Goal: Task Accomplishment & Management: Complete application form

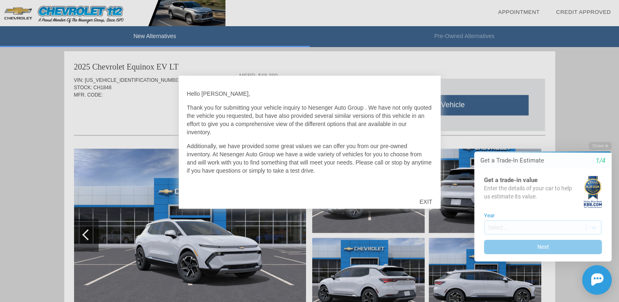
scroll to position [503, 0]
click at [428, 197] on div "EXIT" at bounding box center [425, 201] width 29 height 25
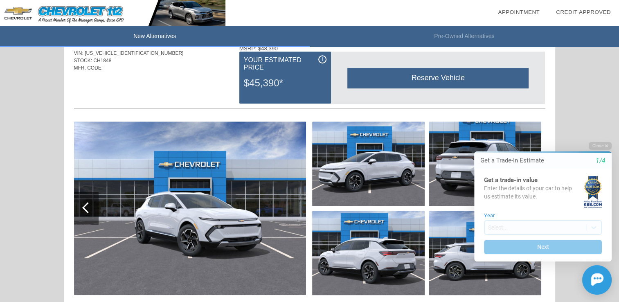
scroll to position [544, 0]
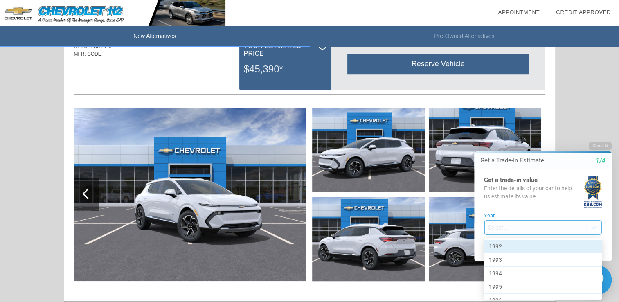
click at [489, 135] on body "Welcome! Get a Trade-In Estimate 1/4 Get a trade-in value Enter the details of …" at bounding box center [538, 135] width 162 height 0
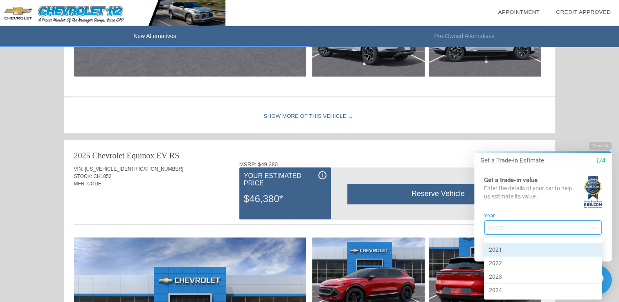
scroll to position [382, 0]
click at [493, 254] on div "2021" at bounding box center [543, 256] width 118 height 13
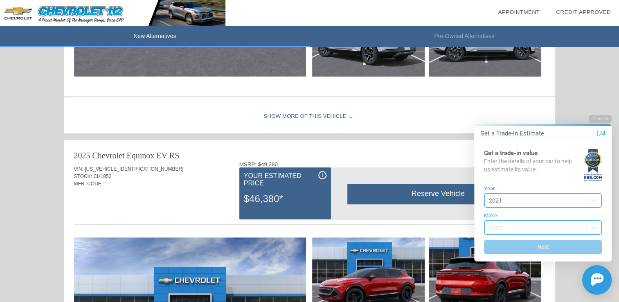
click at [506, 108] on body "Welcome! Get a Trade-In Estimate 1/4 Get a trade-in value Enter the details of …" at bounding box center [538, 108] width 162 height 0
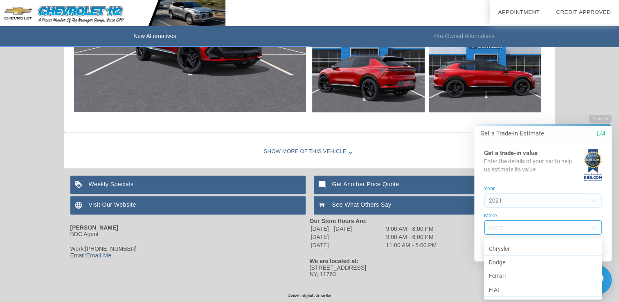
scroll to position [103, 0]
drag, startPoint x: 594, startPoint y: 252, endPoint x: 589, endPoint y: 250, distance: 4.8
click at [592, 250] on div "Chevrolet" at bounding box center [543, 251] width 118 height 13
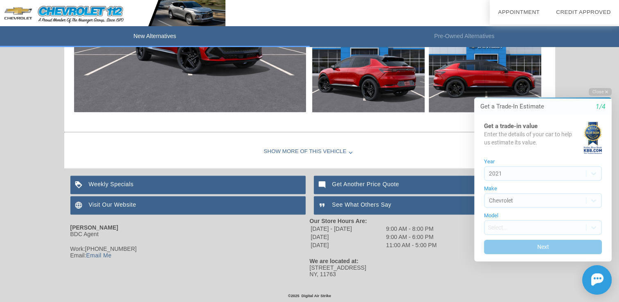
click at [544, 235] on form "Year [DATE] Make Chevrolet Model Select... Next" at bounding box center [543, 206] width 118 height 95
click at [555, 81] on body "Welcome! Get a Trade-In Estimate 1/4 Get a trade-in value Enter the details of …" at bounding box center [538, 81] width 162 height 0
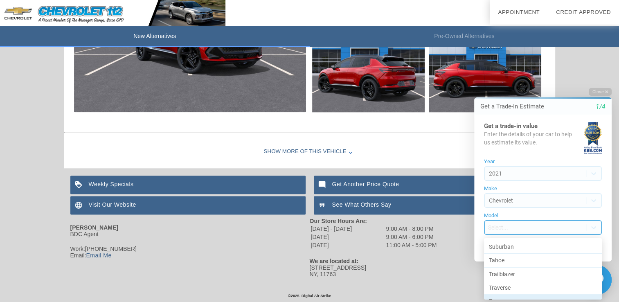
scroll to position [352, 0]
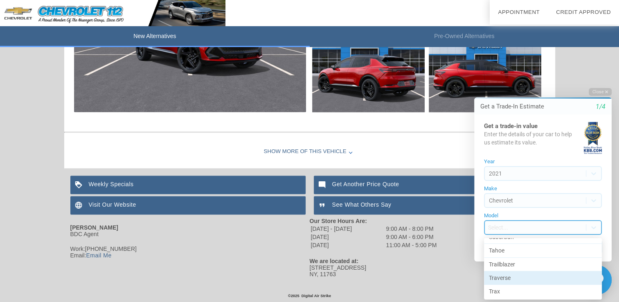
click at [503, 279] on div "Traverse" at bounding box center [543, 277] width 118 height 13
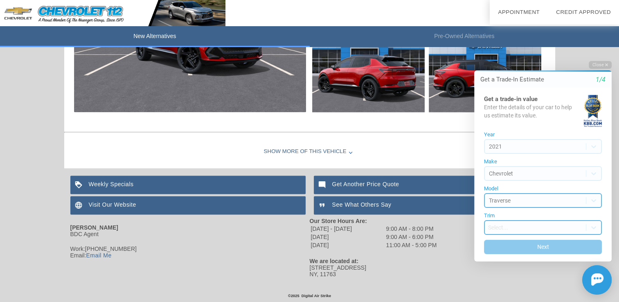
click at [502, 54] on body "Welcome! Get a Trade-In Estimate 1/4 Get a trade-in value Enter the details of …" at bounding box center [538, 54] width 162 height 0
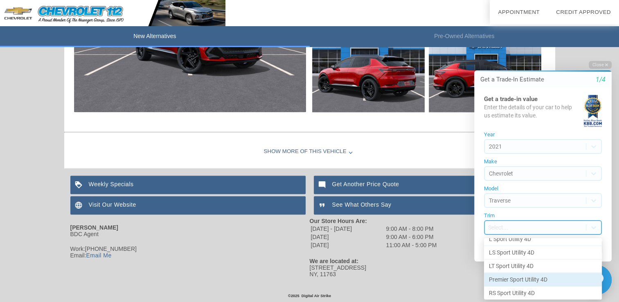
scroll to position [22, 0]
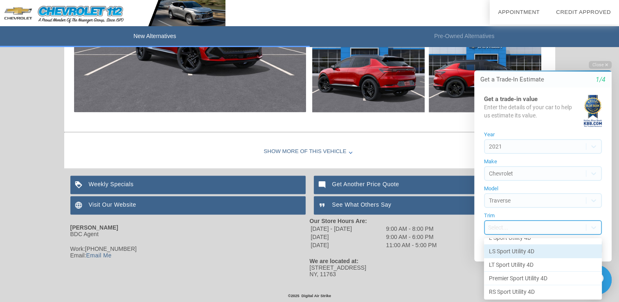
click at [593, 245] on div "LS Sport Utility 4D" at bounding box center [543, 251] width 118 height 13
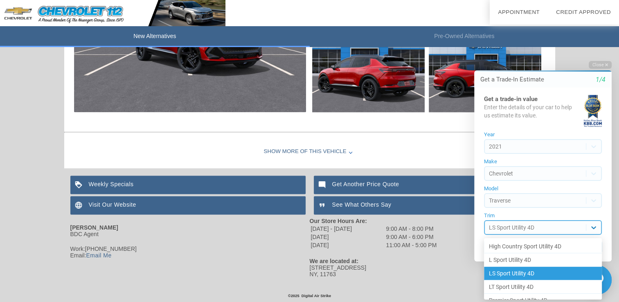
click at [594, 54] on body "Welcome! Get a Trade-In Estimate 1/4 Get a trade-in value Enter the details of …" at bounding box center [538, 54] width 162 height 0
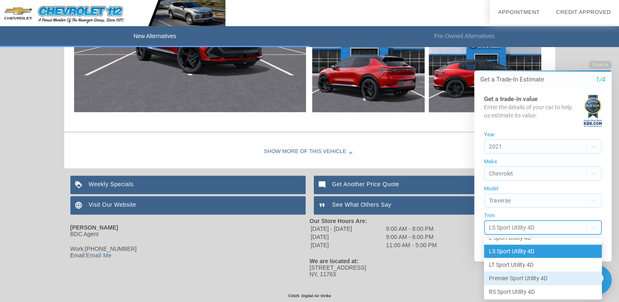
click at [515, 278] on div "Premier Sport Utility 4D" at bounding box center [543, 278] width 118 height 13
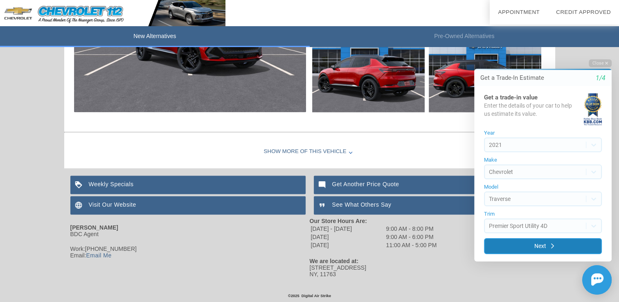
click at [537, 252] on button "Next" at bounding box center [543, 246] width 118 height 16
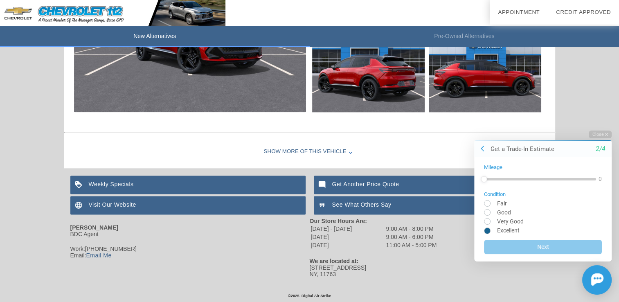
click at [491, 228] on input "radio" at bounding box center [543, 230] width 118 height 6
radio input "true"
click at [529, 175] on div at bounding box center [540, 178] width 112 height 15
drag, startPoint x: 519, startPoint y: 179, endPoint x: 499, endPoint y: 195, distance: 25.6
click at [499, 189] on form "Mileage 30,008 Condition Fair Good Very Good Excellent Next" at bounding box center [543, 209] width 118 height 90
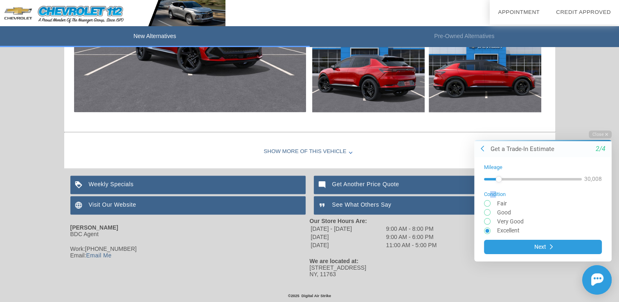
drag, startPoint x: 491, startPoint y: 192, endPoint x: 496, endPoint y: 189, distance: 5.3
click at [496, 189] on form "Mileage 30,008 Condition Fair Good Very Good Excellent Next" at bounding box center [543, 209] width 118 height 90
drag, startPoint x: 496, startPoint y: 189, endPoint x: 490, endPoint y: 179, distance: 11.5
click at [490, 179] on div at bounding box center [491, 178] width 6 height 6
click at [492, 180] on div at bounding box center [491, 178] width 6 height 6
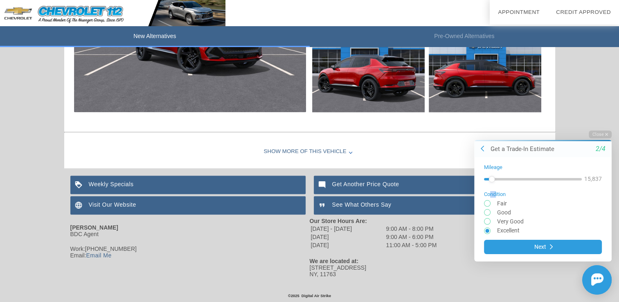
click at [496, 178] on div at bounding box center [533, 179] width 98 height 2
click at [488, 178] on div at bounding box center [534, 179] width 101 height 2
click at [514, 164] on div "Mileage 9,169 Condition Fair Good Very Good Excellent Next" at bounding box center [542, 209] width 137 height 104
drag, startPoint x: 488, startPoint y: 181, endPoint x: 493, endPoint y: 182, distance: 4.9
click at [493, 182] on div at bounding box center [493, 178] width 6 height 6
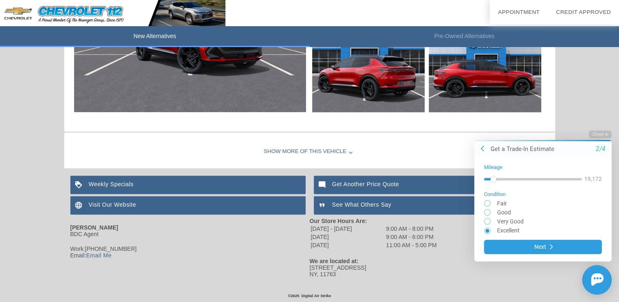
click at [493, 182] on div at bounding box center [493, 178] width 6 height 6
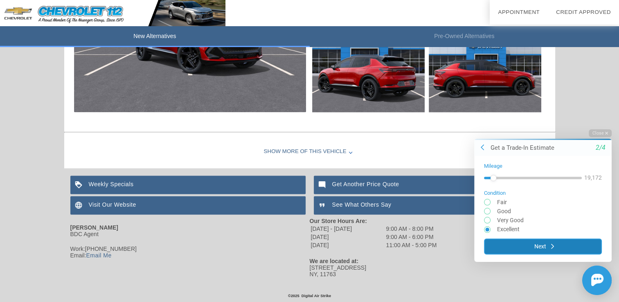
click at [535, 248] on button "Next" at bounding box center [543, 246] width 118 height 16
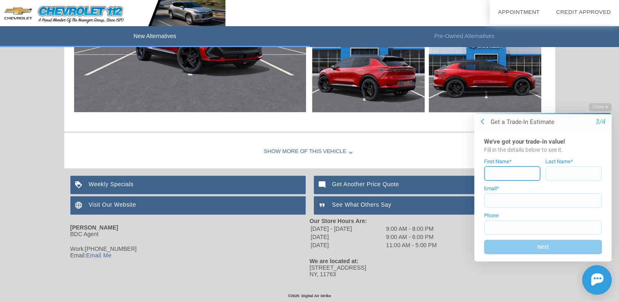
click at [511, 177] on input at bounding box center [512, 173] width 56 height 15
type input "max"
type input "[PERSON_NAME]"
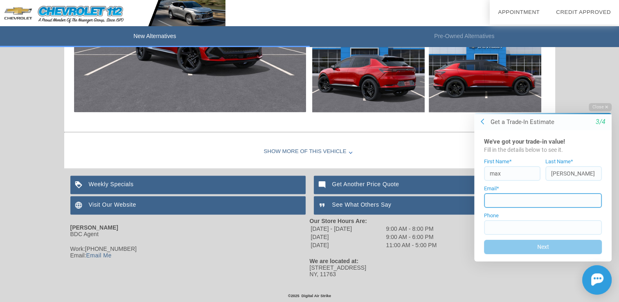
type input "[EMAIL_ADDRESS][DOMAIN_NAME]"
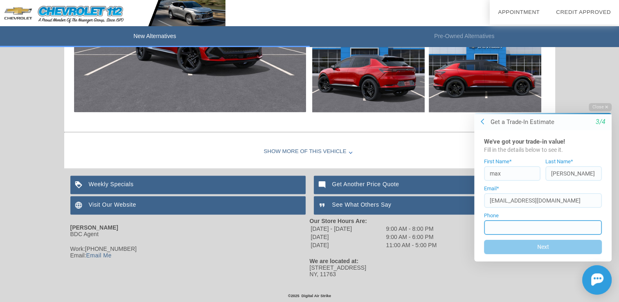
type input "[PHONE_NUMBER]"
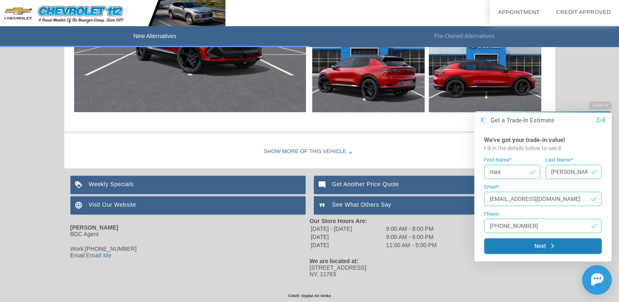
click at [534, 247] on button "Next" at bounding box center [543, 246] width 118 height 16
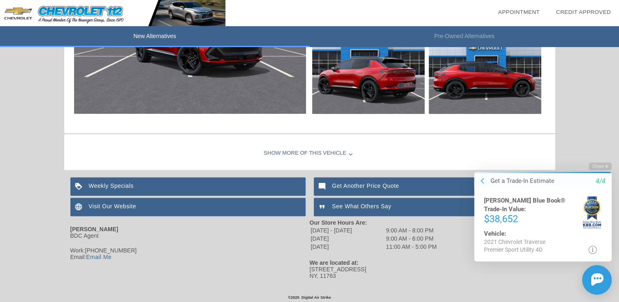
scroll to position [1048, 0]
